Goal: Check status

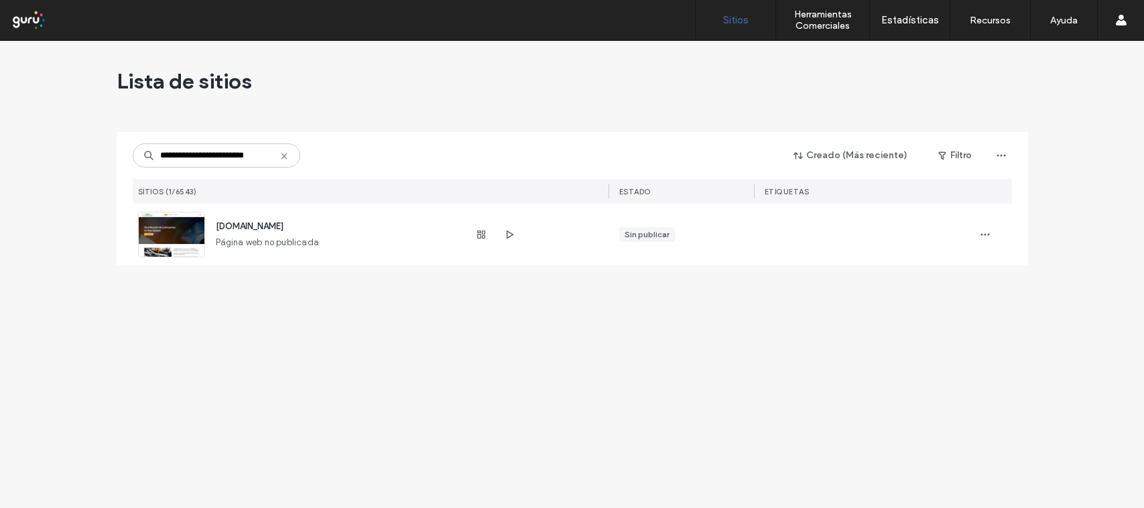
click at [285, 156] on use at bounding box center [284, 156] width 6 height 6
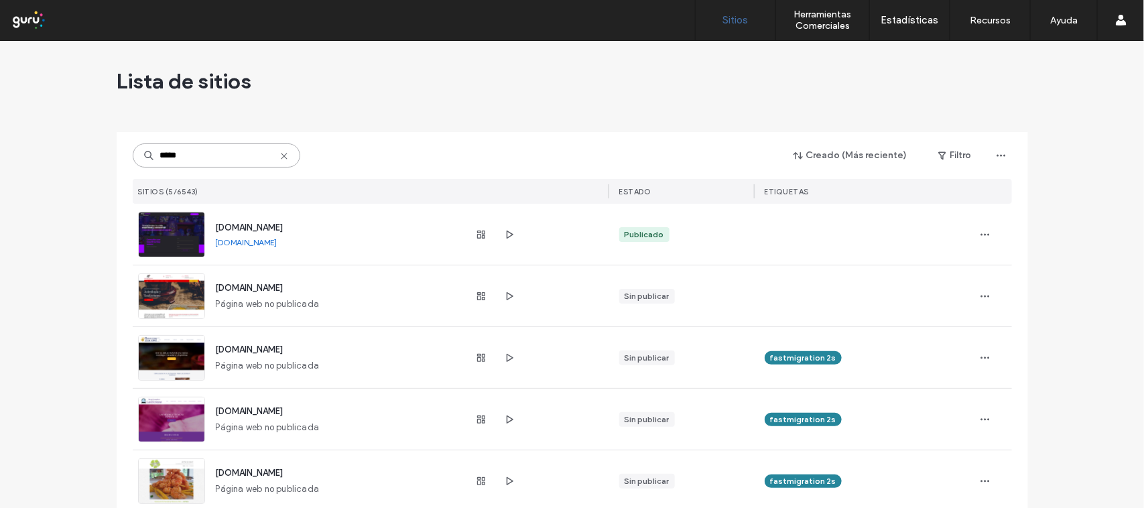
type input "*****"
click at [263, 243] on link "[DOMAIN_NAME]" at bounding box center [247, 242] width 62 height 10
click at [480, 239] on icon "button" at bounding box center [481, 234] width 11 height 11
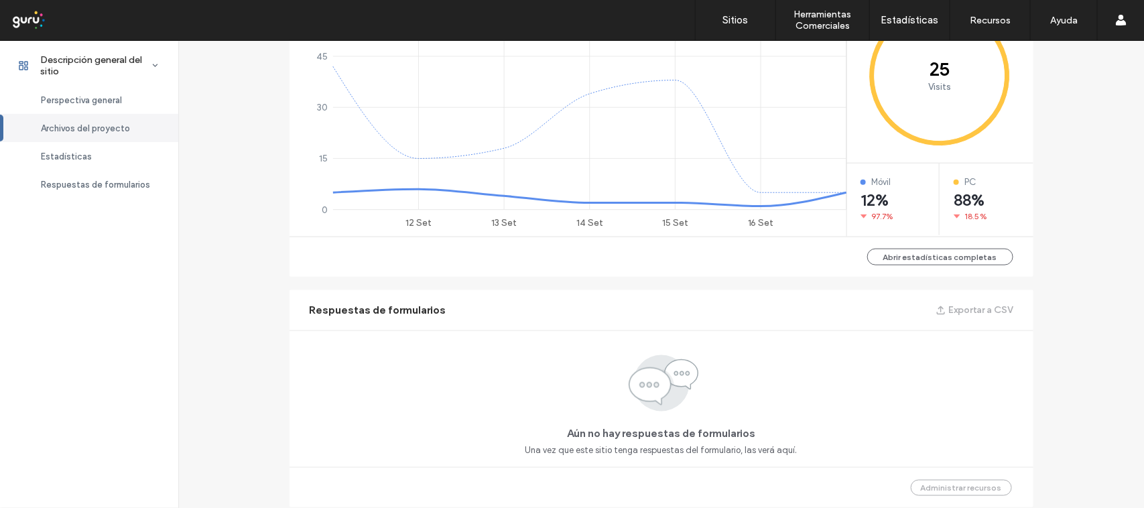
scroll to position [307, 0]
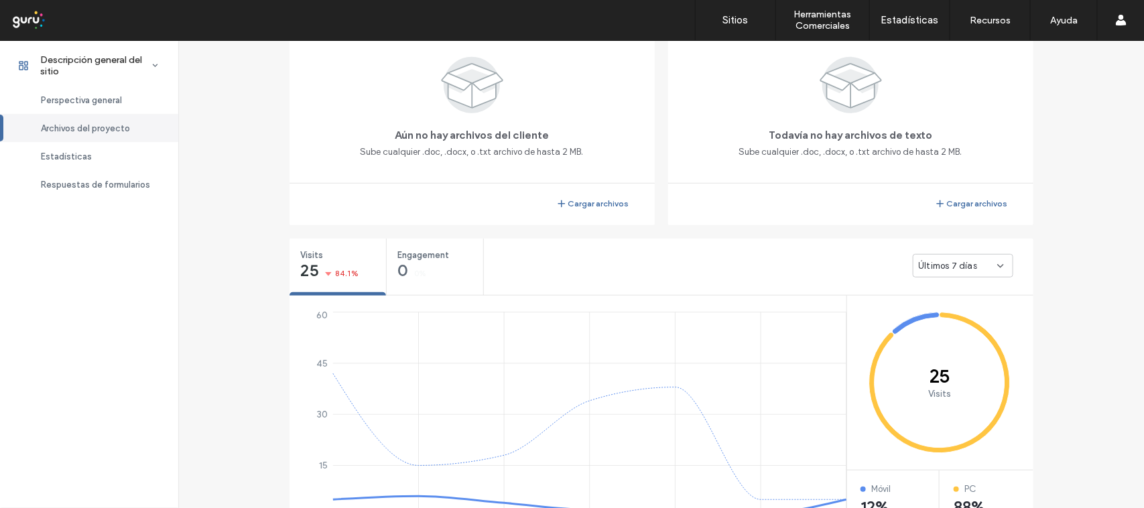
click at [998, 265] on use at bounding box center [1000, 266] width 5 height 3
click at [960, 334] on span "Últimos 30 días" at bounding box center [946, 335] width 64 height 13
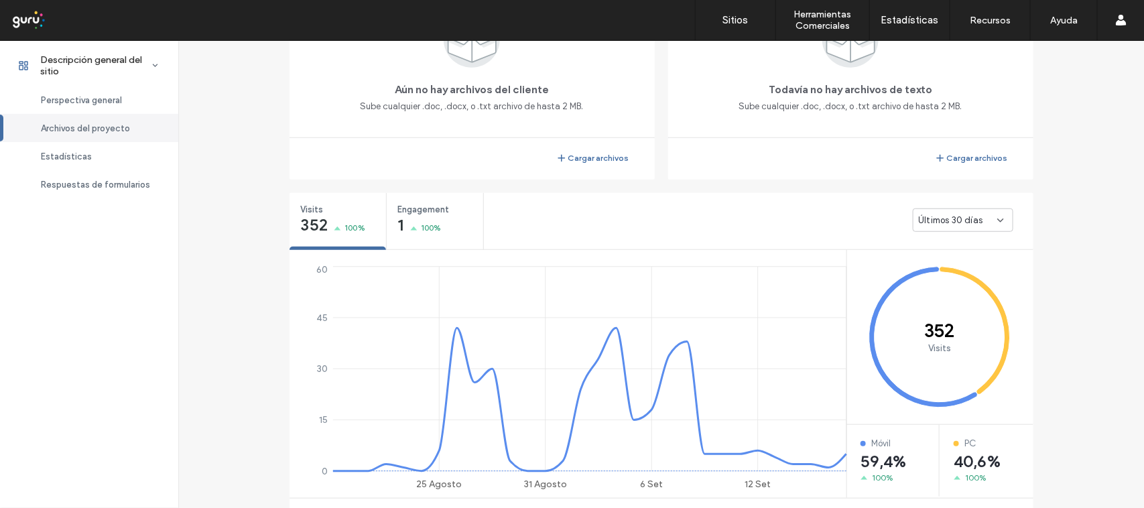
scroll to position [347, 0]
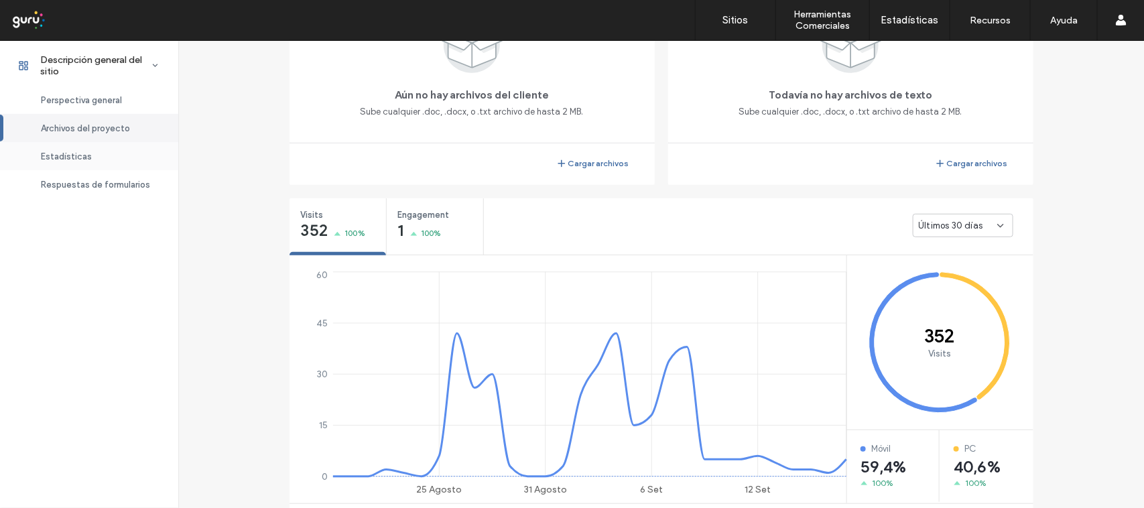
click at [108, 158] on div "Estadísticas" at bounding box center [89, 156] width 178 height 28
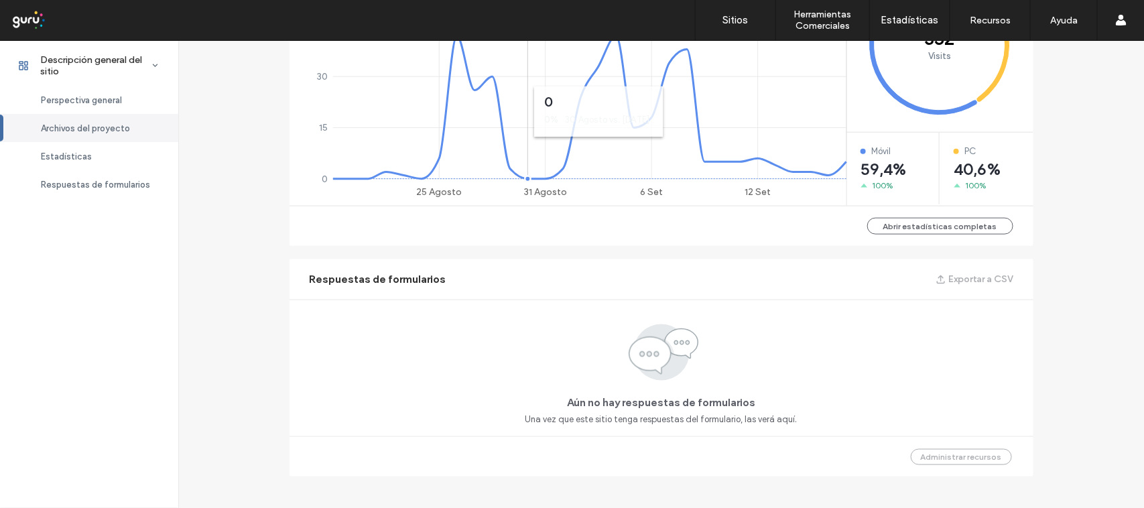
scroll to position [655, 0]
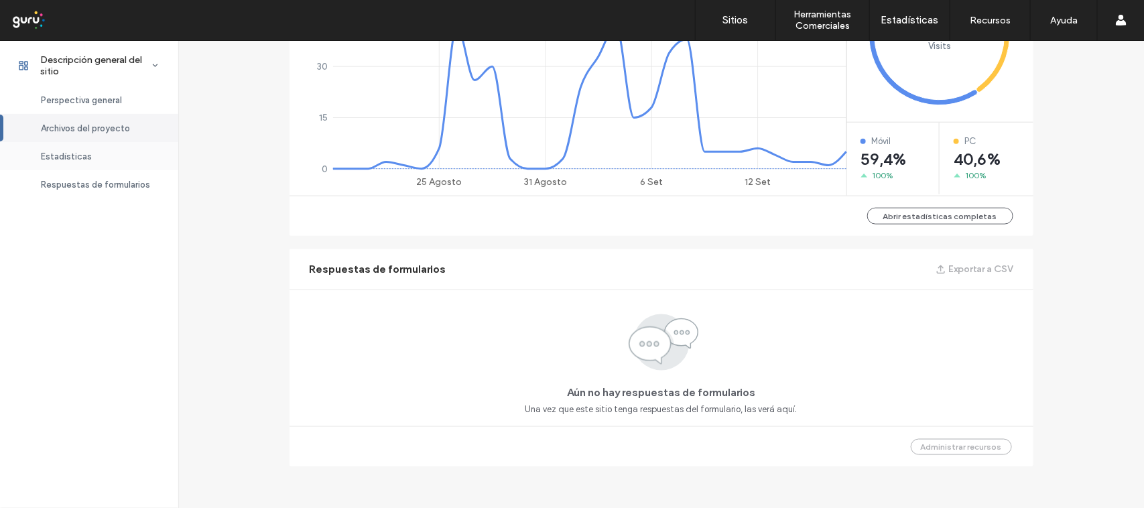
click at [105, 163] on div "Estadísticas" at bounding box center [89, 156] width 178 height 28
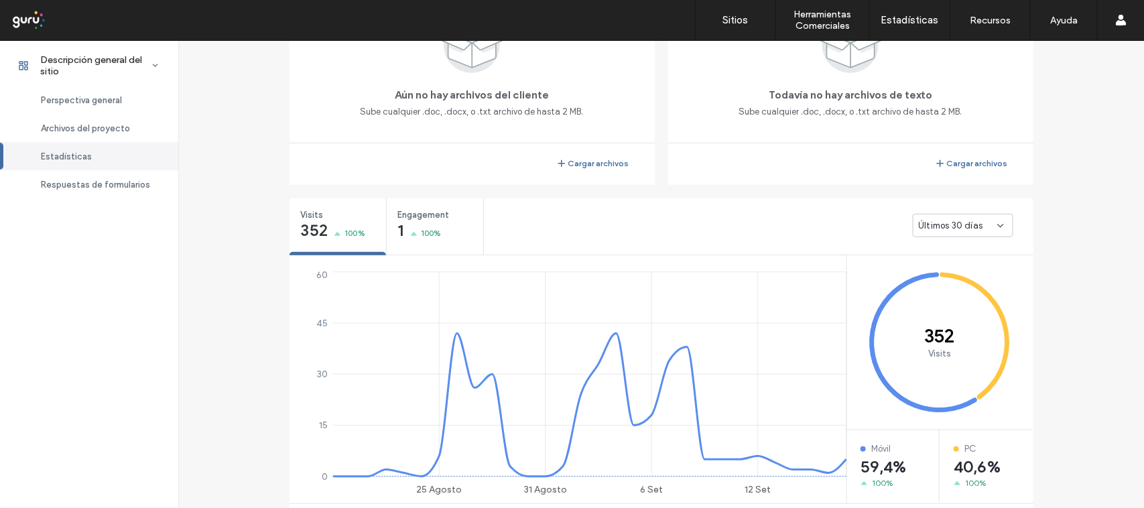
scroll to position [655, 0]
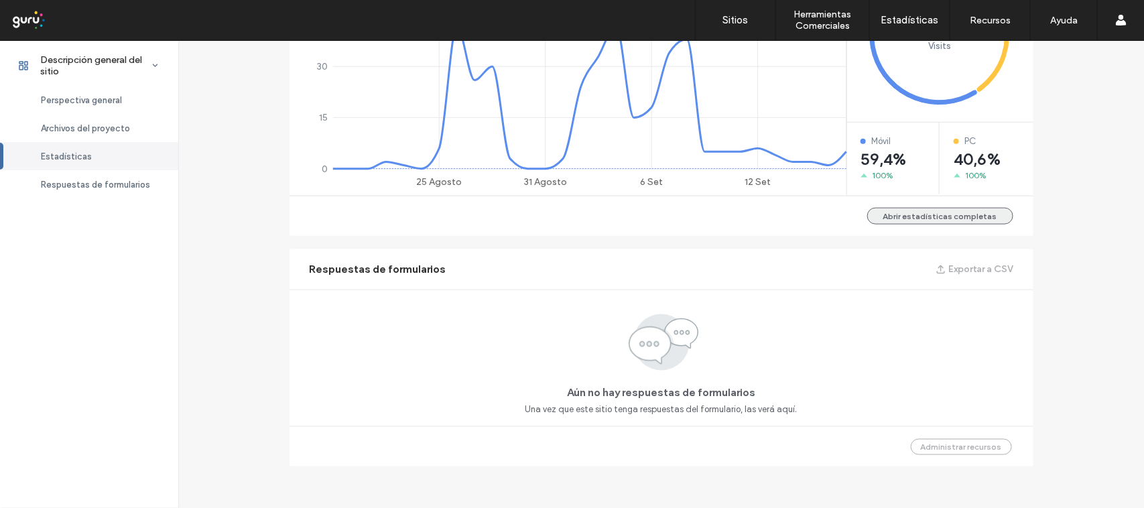
click at [940, 218] on button "Abrir estadísticas completas" at bounding box center [940, 216] width 146 height 17
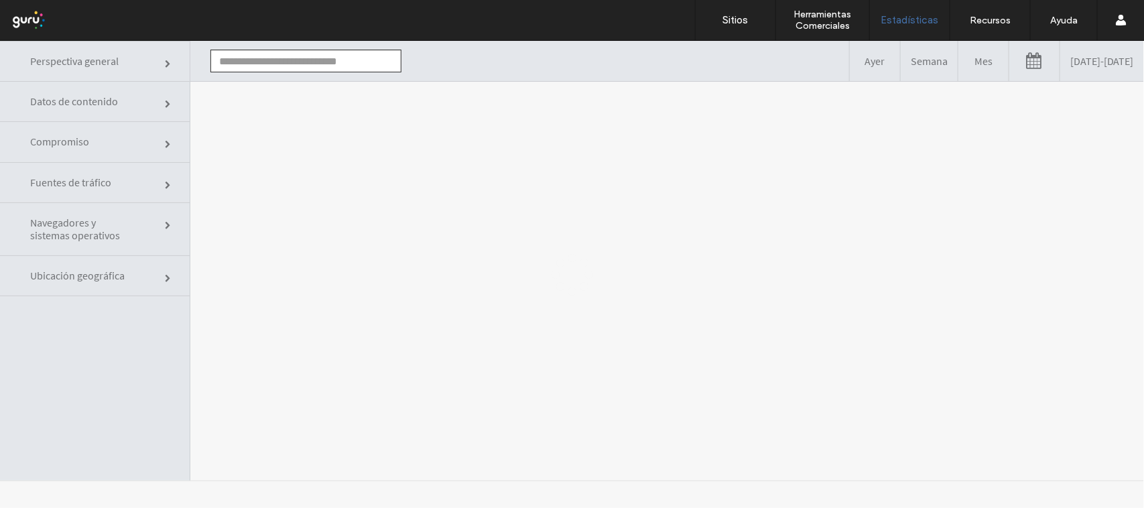
type input "**********"
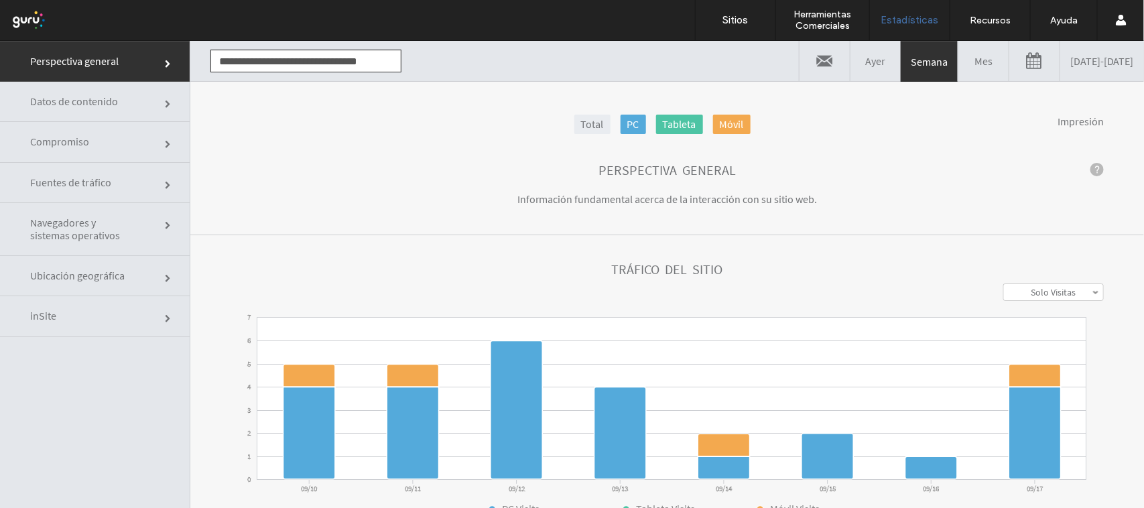
click at [113, 261] on link "Ubicación geográfica" at bounding box center [95, 275] width 190 height 40
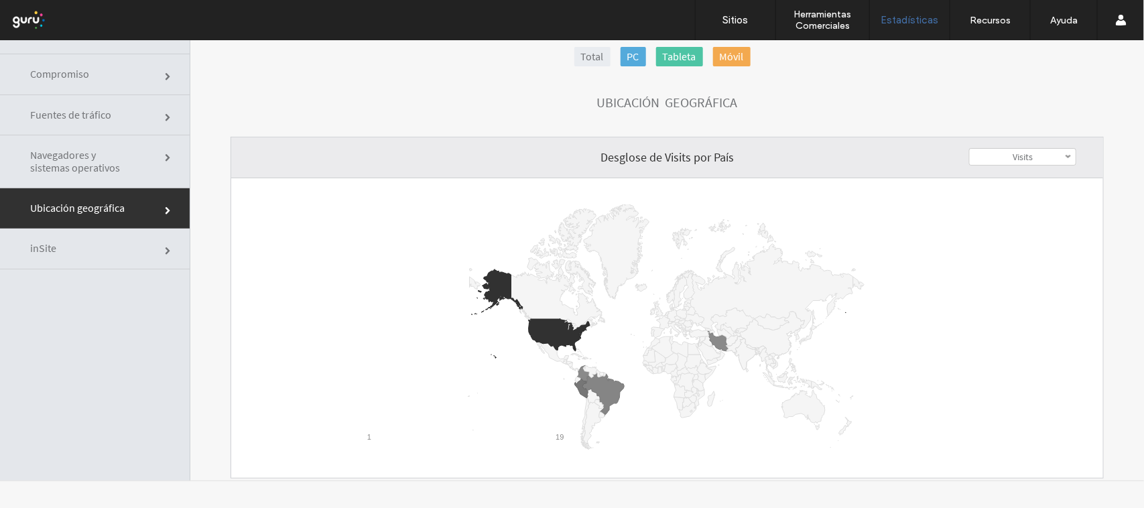
click at [1065, 156] on span at bounding box center [1068, 156] width 7 height 7
click at [1024, 205] on label "Visitas a la página" at bounding box center [1023, 206] width 70 height 12
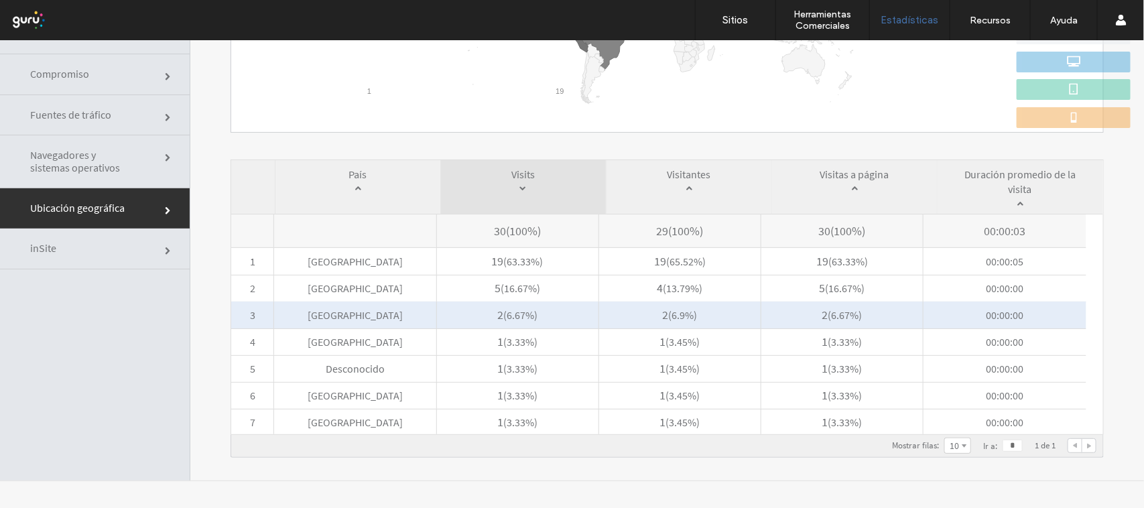
scroll to position [349, 0]
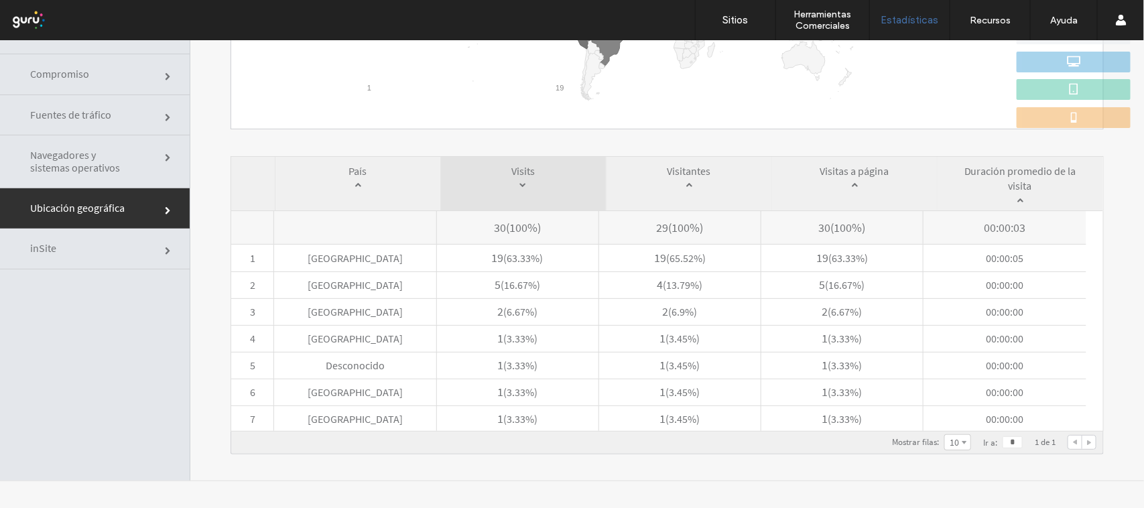
click at [945, 442] on link "10" at bounding box center [957, 441] width 25 height 15
click at [952, 426] on label "20" at bounding box center [956, 422] width 9 height 12
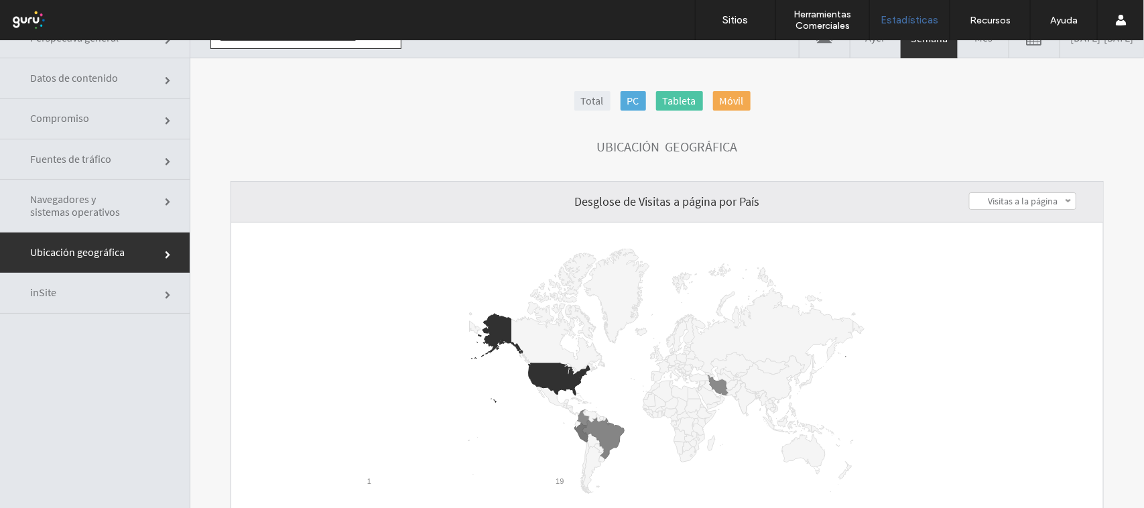
scroll to position [0, 0]
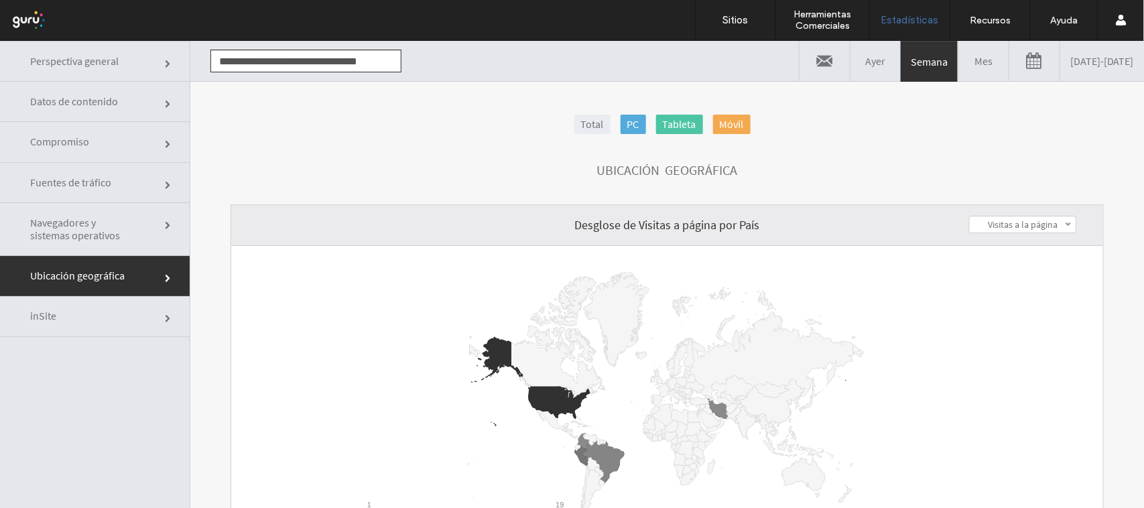
click at [84, 107] on span "Datos de contenido" at bounding box center [80, 101] width 101 height 13
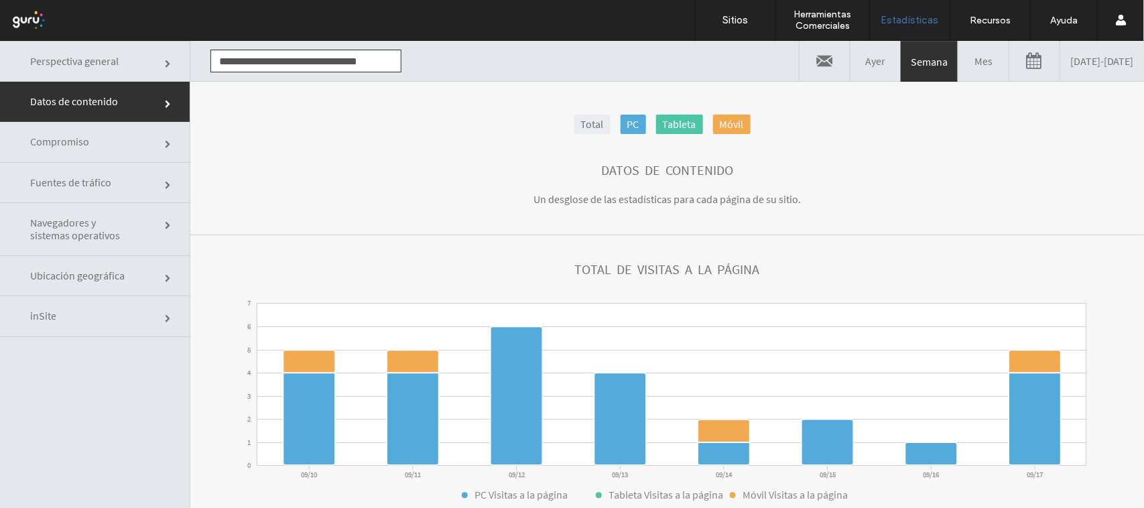
click at [1009, 62] on link at bounding box center [1034, 60] width 50 height 40
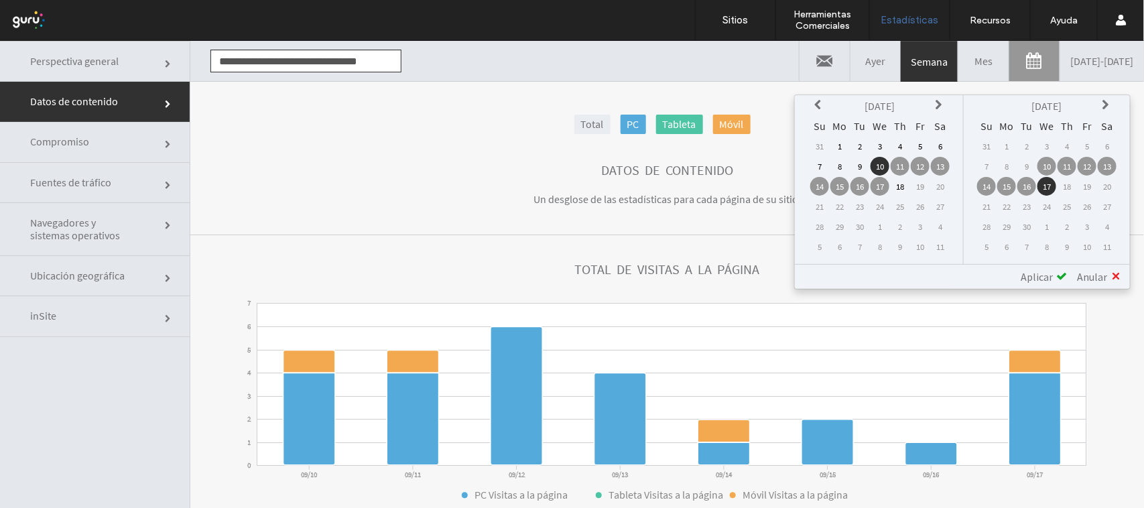
click at [849, 140] on td "1" at bounding box center [839, 145] width 19 height 19
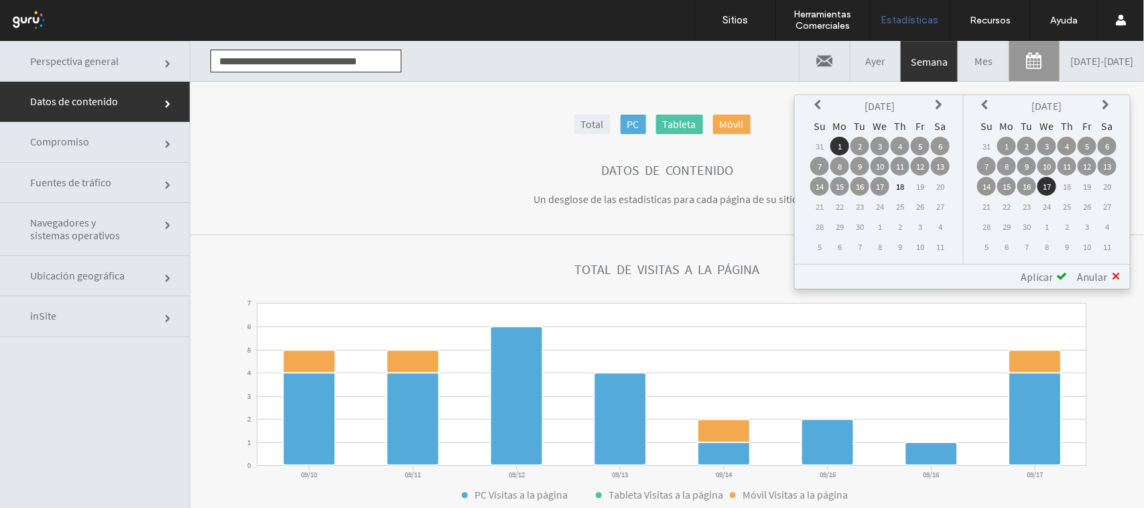
click at [1050, 187] on td "17" at bounding box center [1047, 185] width 19 height 19
click at [1064, 185] on td "18" at bounding box center [1067, 185] width 19 height 19
click at [900, 181] on td "18" at bounding box center [900, 185] width 19 height 19
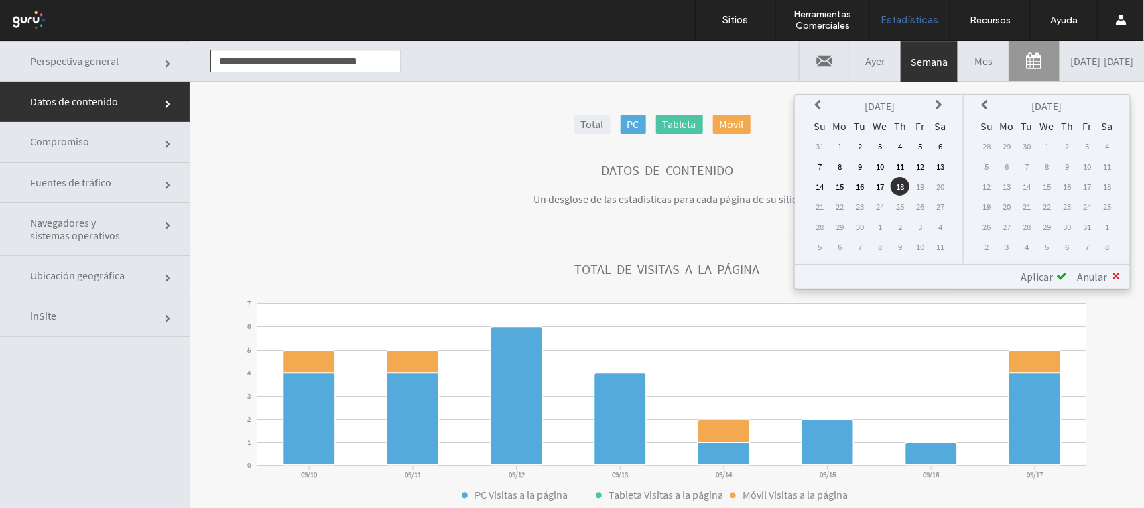
click at [843, 143] on td "1" at bounding box center [839, 145] width 19 height 19
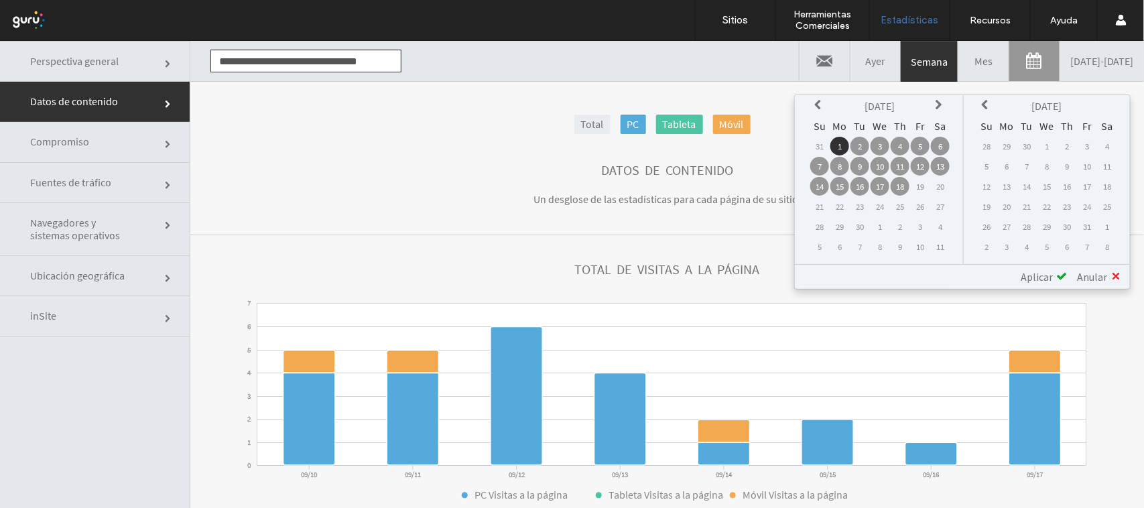
click at [1048, 269] on span "Aplicar" at bounding box center [1037, 275] width 32 height 13
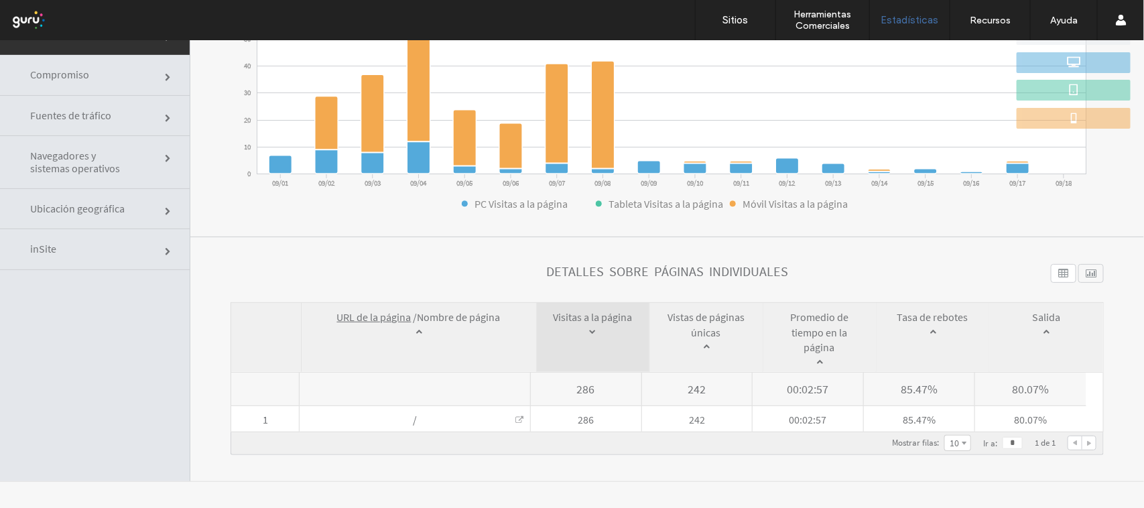
scroll to position [68, 0]
click at [953, 445] on div "Mostrar filas : * ** ** ** 10 5 10 15 20 Ir a : * 1 de 1" at bounding box center [989, 442] width 214 height 17
click at [962, 442] on span at bounding box center [964, 443] width 5 height 6
click at [952, 422] on label "20" at bounding box center [956, 422] width 9 height 12
click at [82, 204] on span "Ubicación geográfica" at bounding box center [80, 207] width 101 height 13
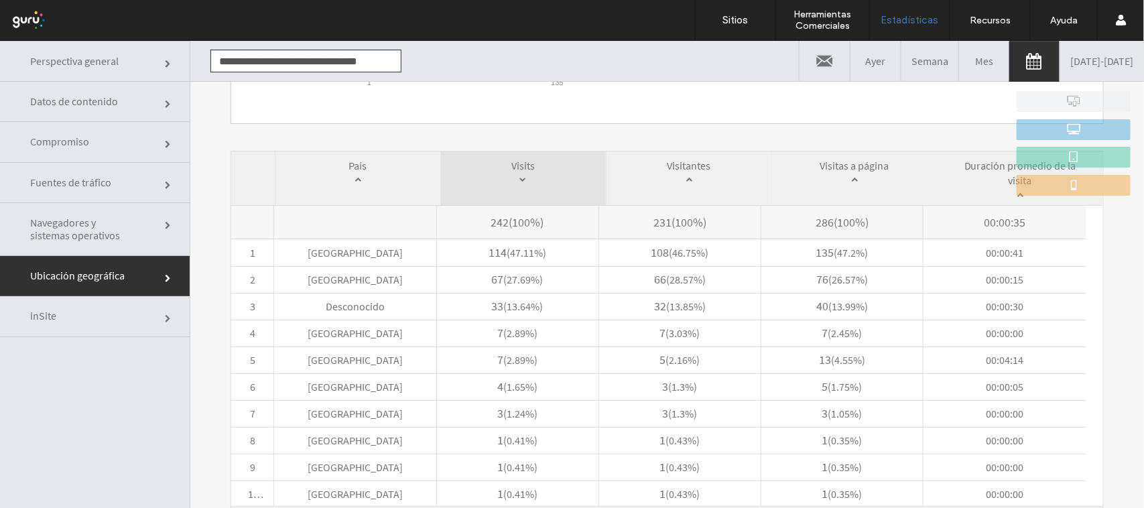
scroll to position [430, 0]
